Goal: Find specific page/section: Find specific page/section

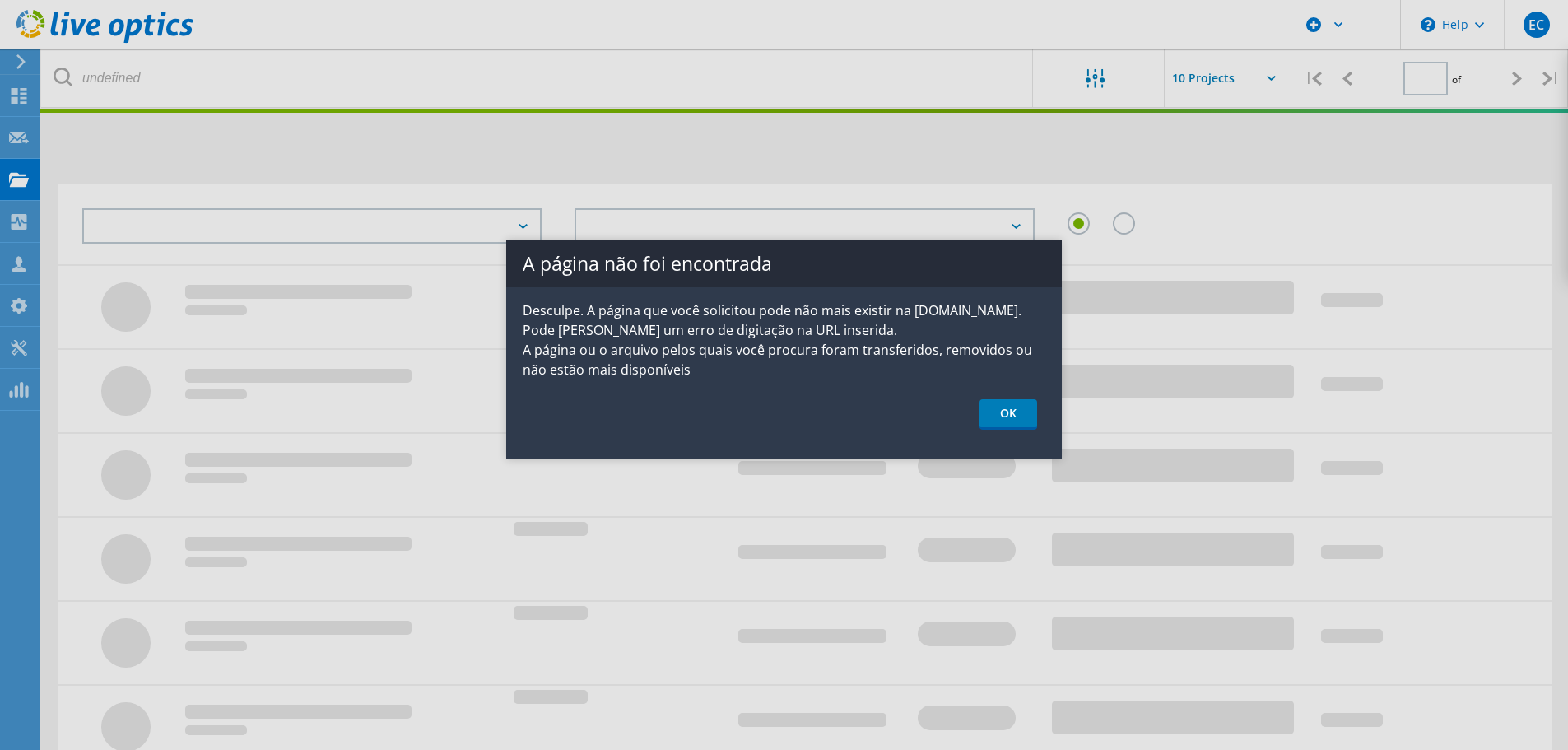
type input "1"
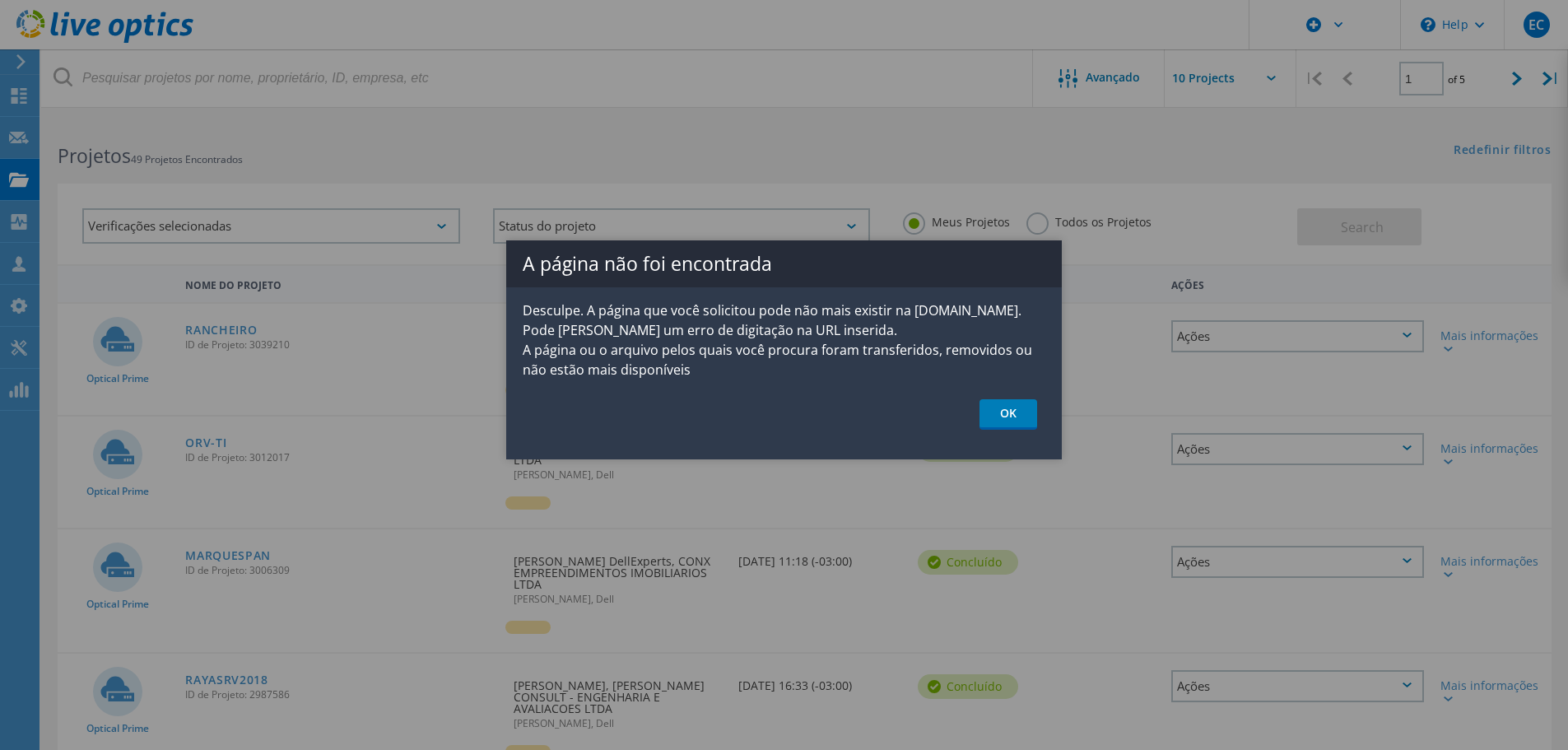
click at [1018, 413] on link "OK" at bounding box center [1008, 414] width 58 height 30
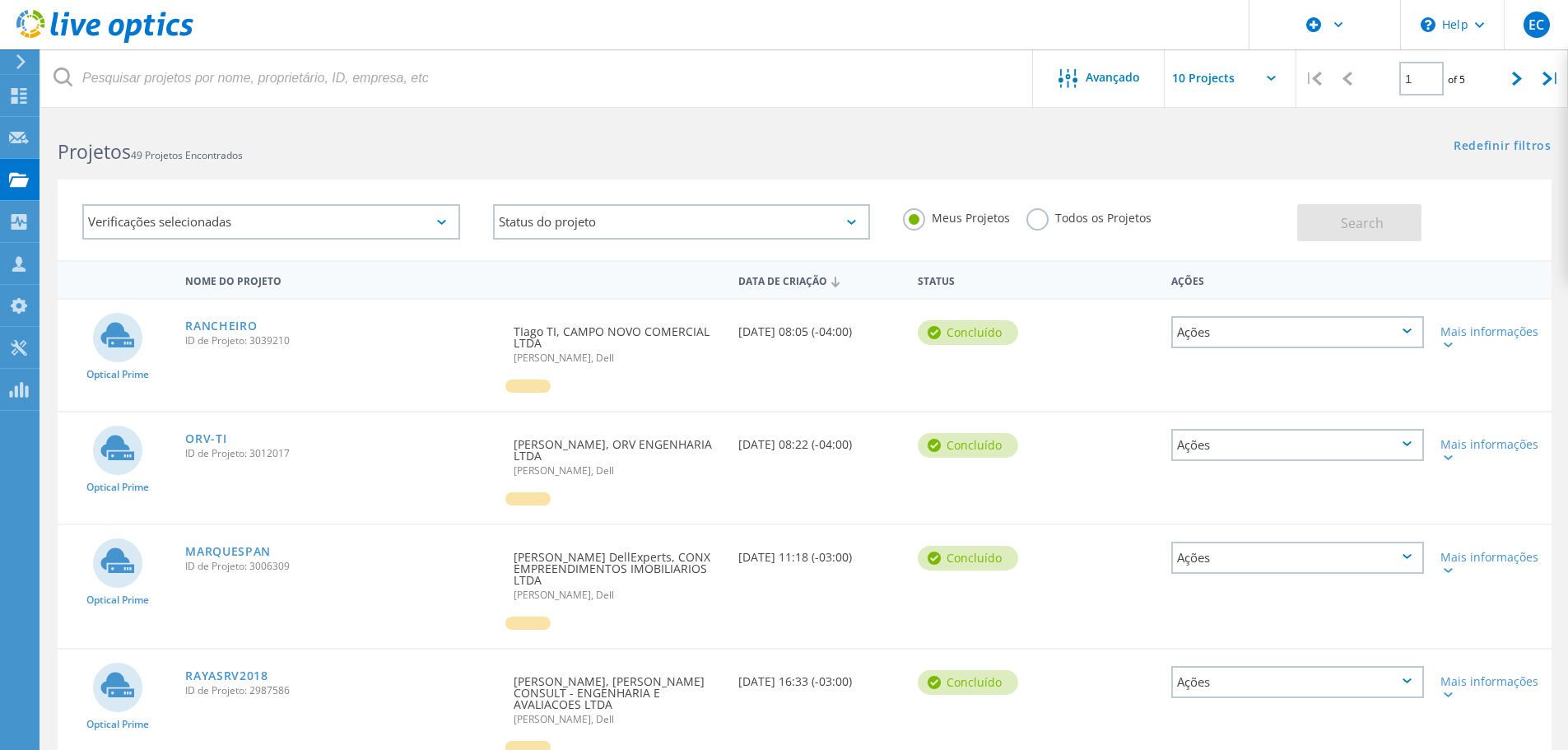
scroll to position [8, 0]
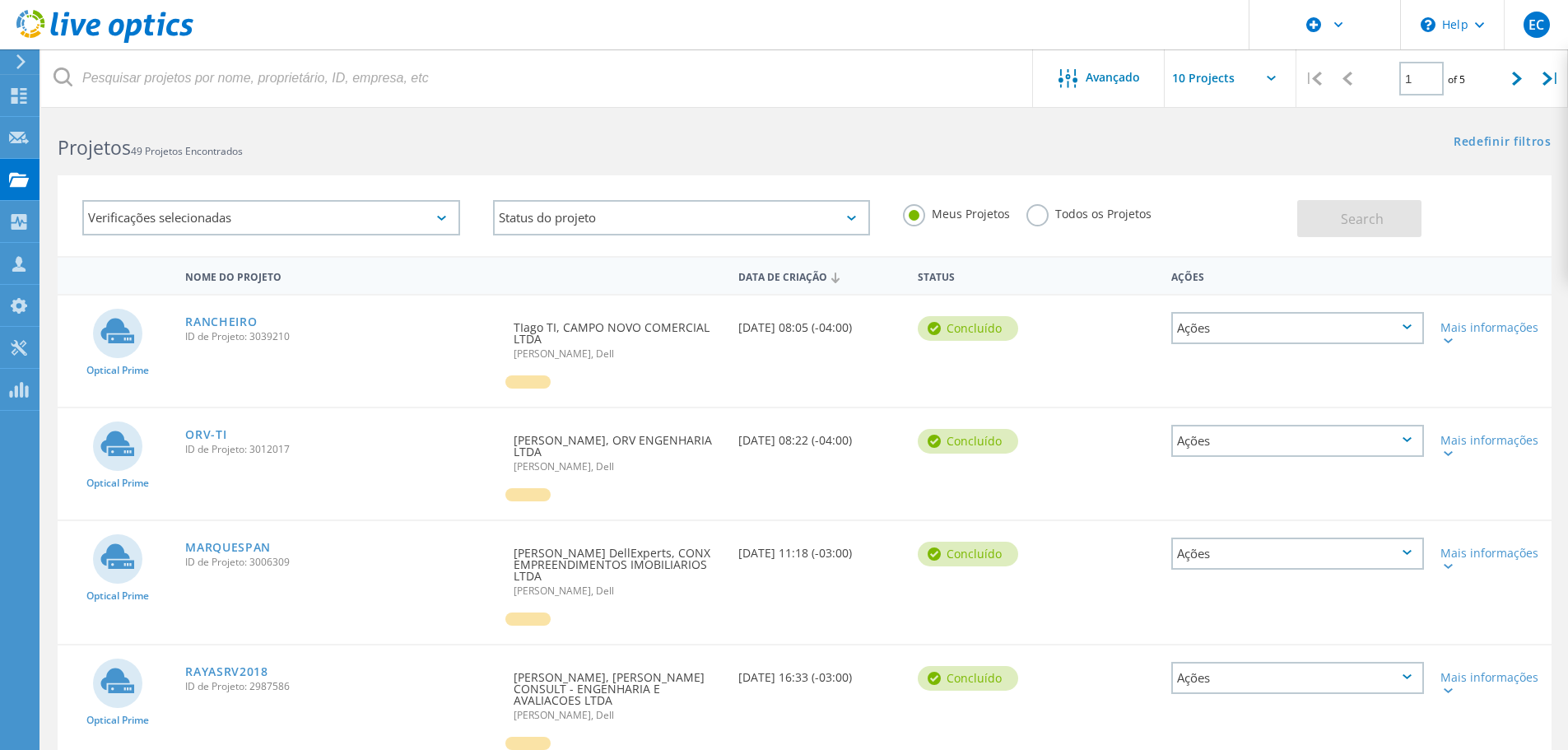
click at [215, 433] on link "ORV-TI" at bounding box center [205, 434] width 41 height 12
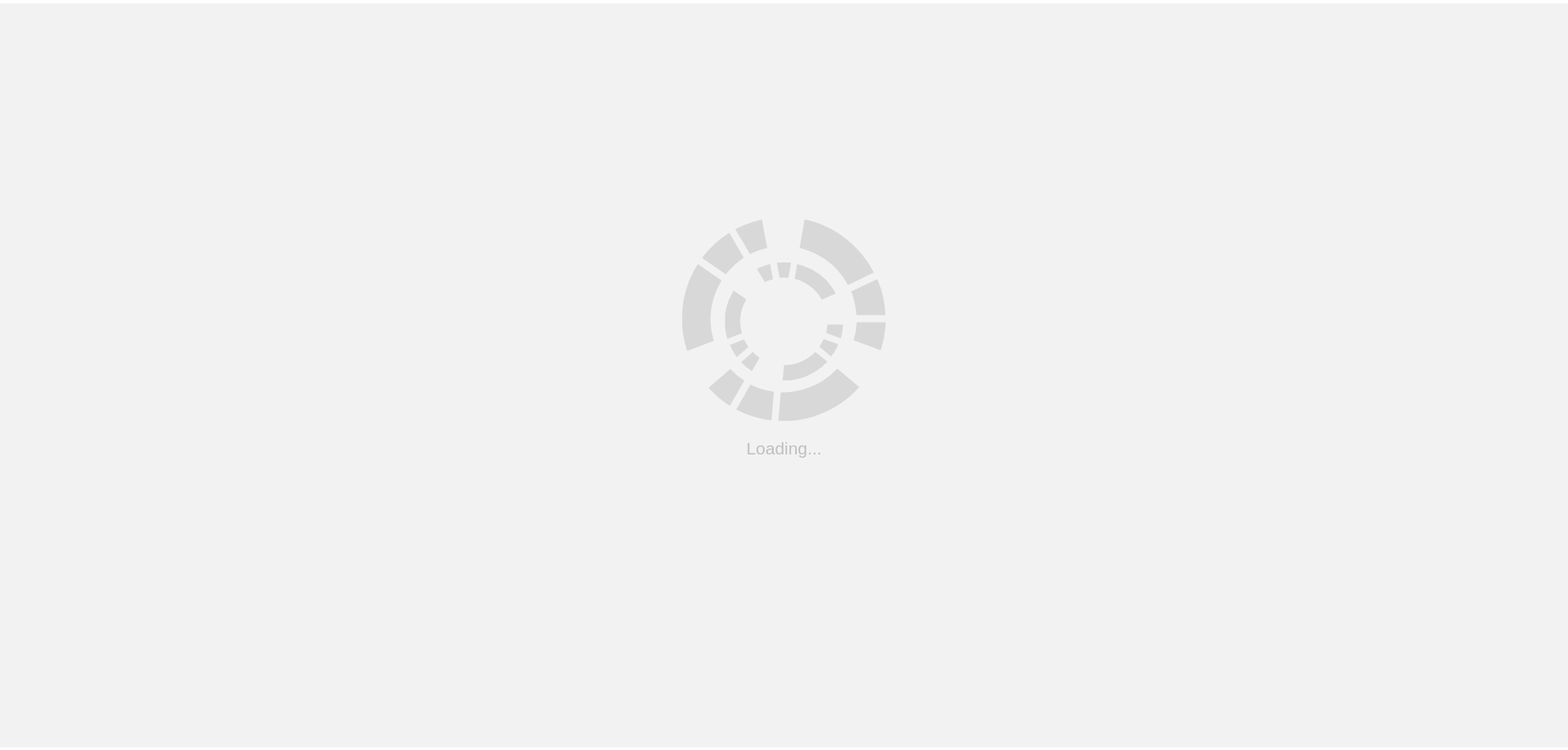
scroll to position [8, 0]
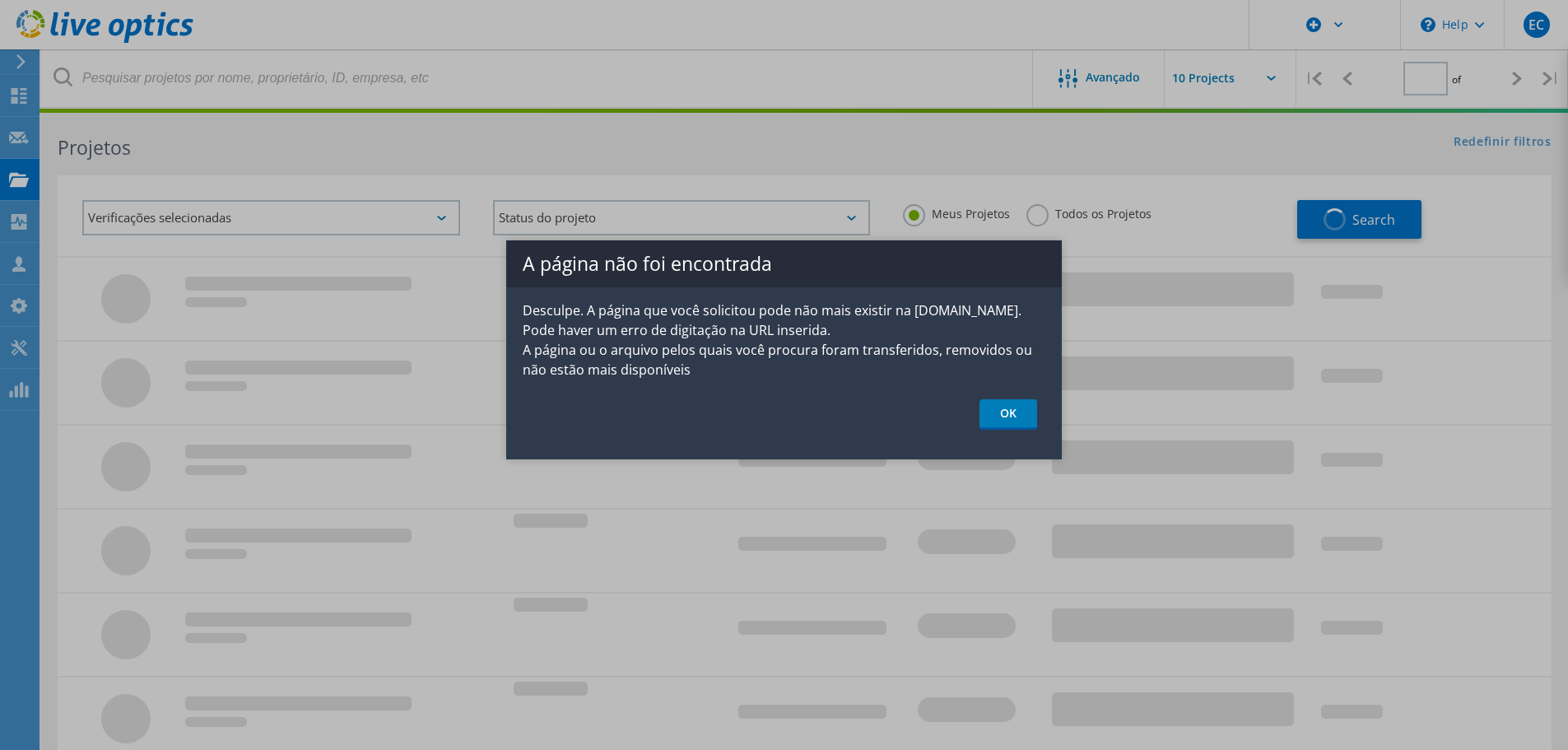
type input "1"
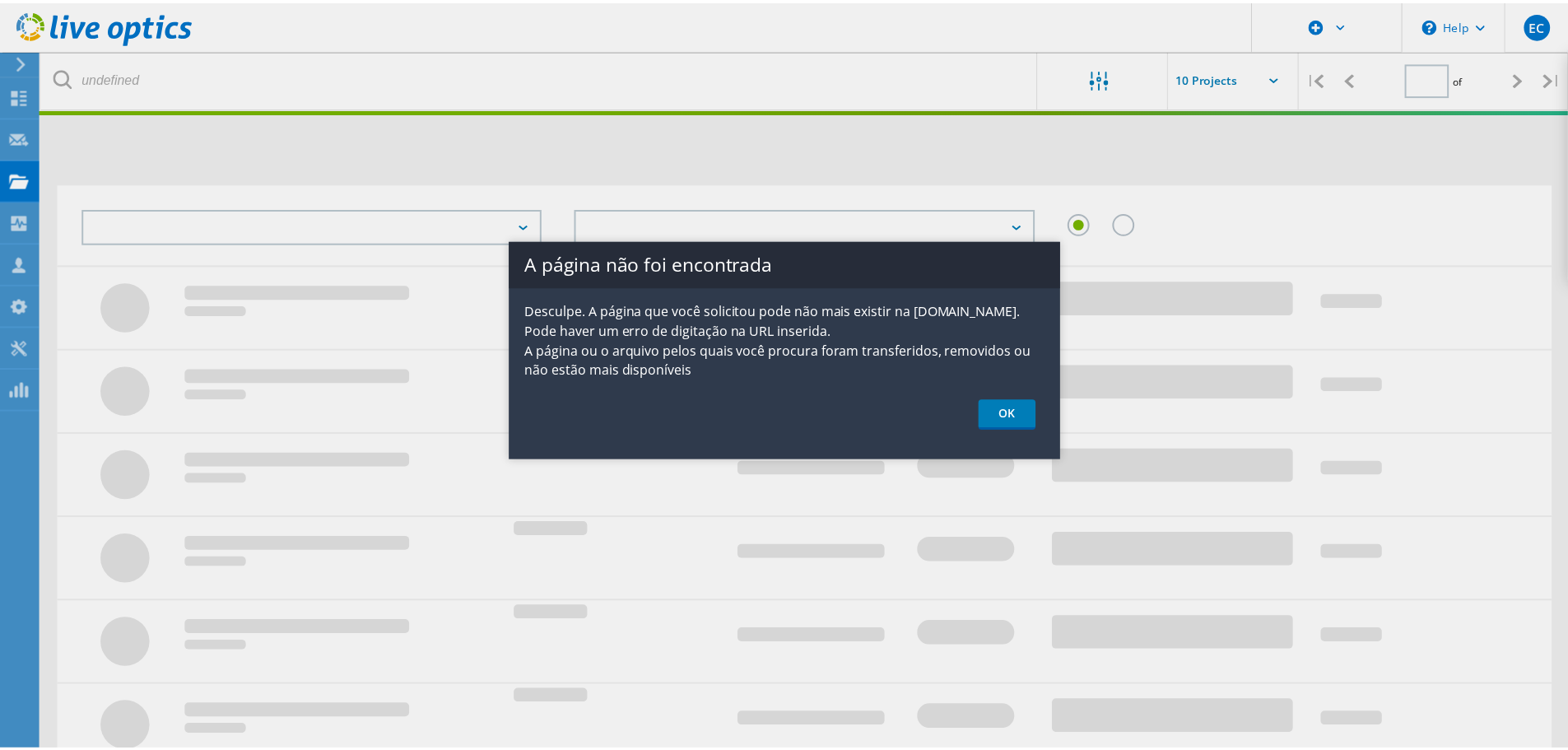
scroll to position [8, 0]
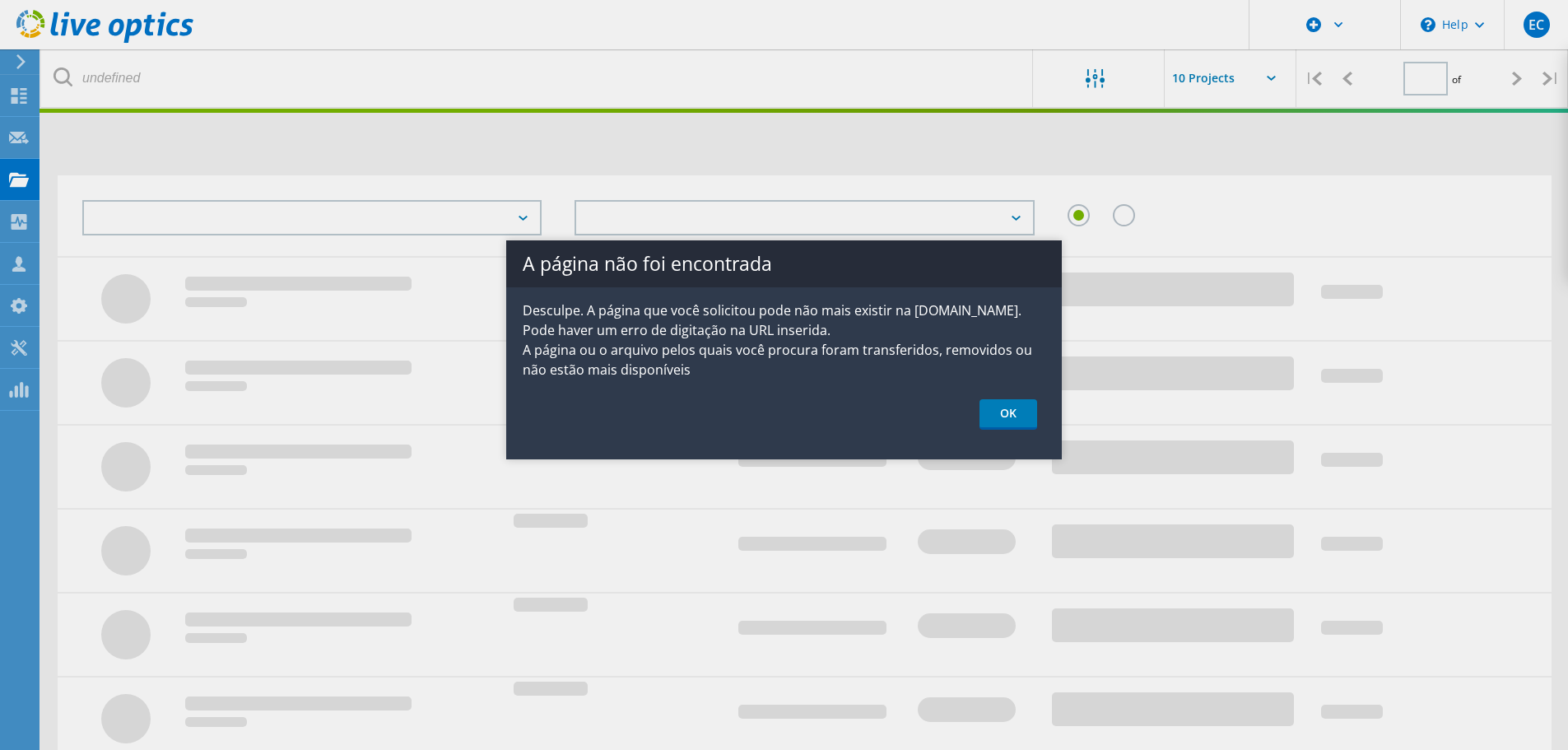
type input "1"
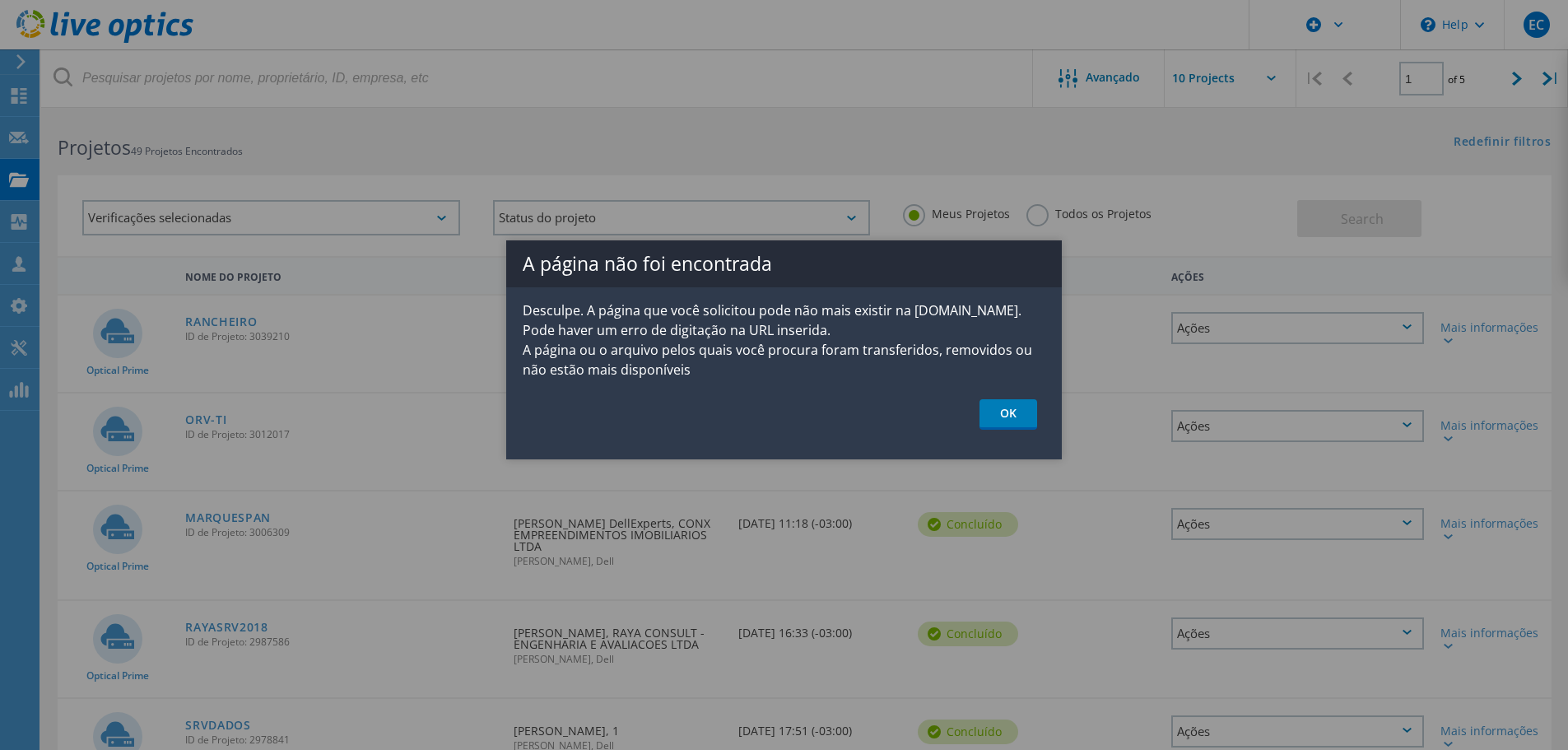
drag, startPoint x: 1016, startPoint y: 416, endPoint x: 945, endPoint y: 395, distance: 74.0
click at [1016, 416] on link "OK" at bounding box center [1008, 414] width 58 height 30
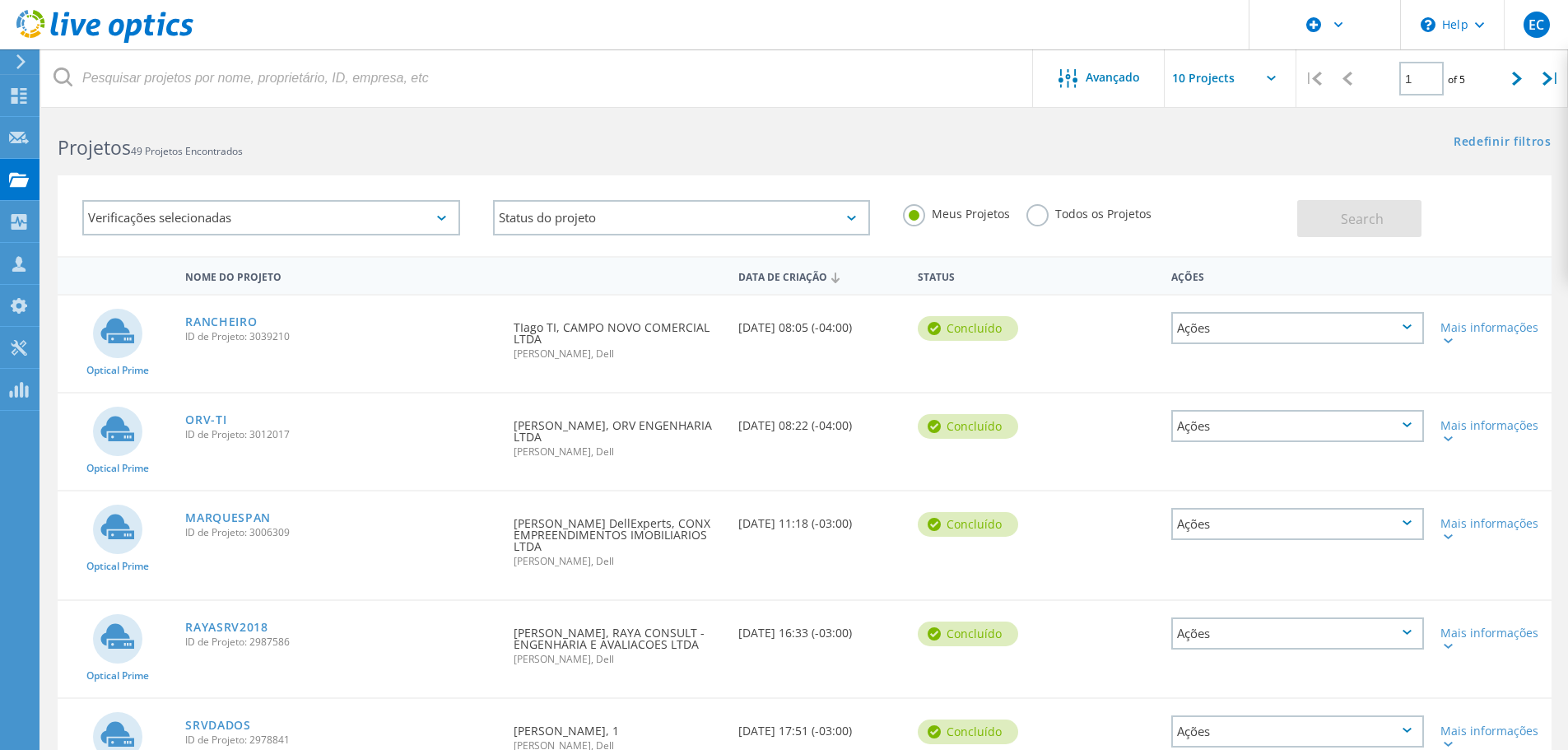
click at [241, 322] on link "RANCHEIRO" at bounding box center [220, 322] width 72 height 12
